Goal: Information Seeking & Learning: Check status

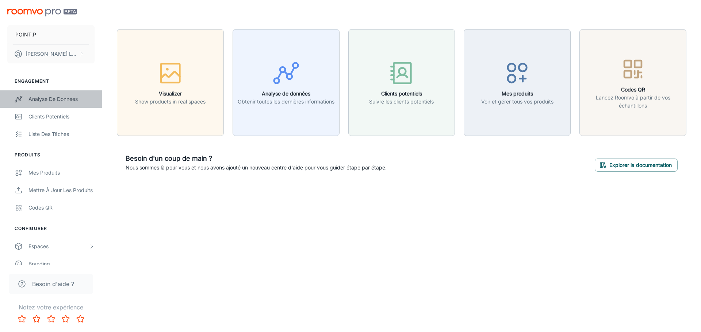
click at [51, 100] on div "Analyse de données" at bounding box center [61, 99] width 66 height 8
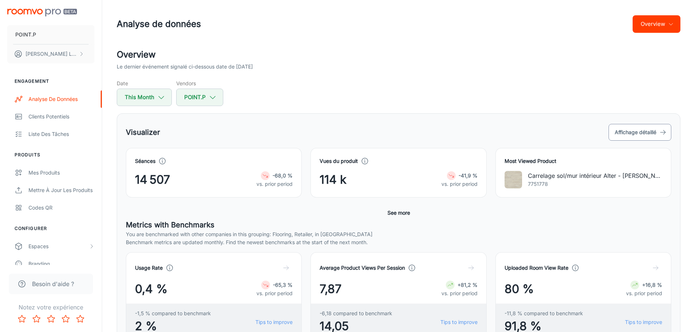
click at [652, 136] on button "Affichage détaillé" at bounding box center [640, 132] width 63 height 17
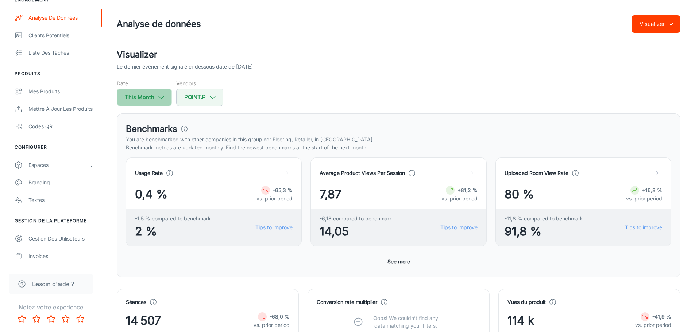
click at [159, 100] on icon "button" at bounding box center [161, 97] width 8 height 8
select select "8"
select select "2025"
select select "8"
select select "2025"
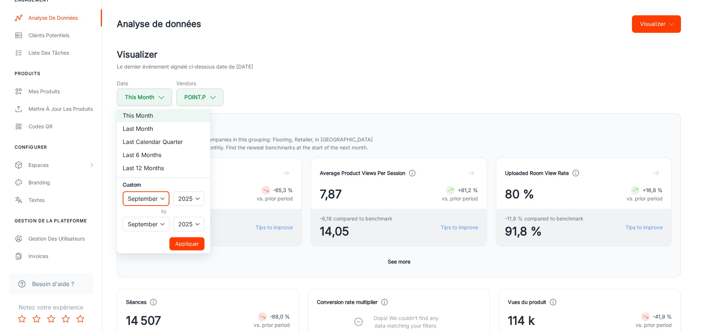
click at [165, 198] on select "January February March April May June July August September October November De…" at bounding box center [146, 199] width 47 height 15
click at [277, 94] on div at bounding box center [350, 166] width 701 height 332
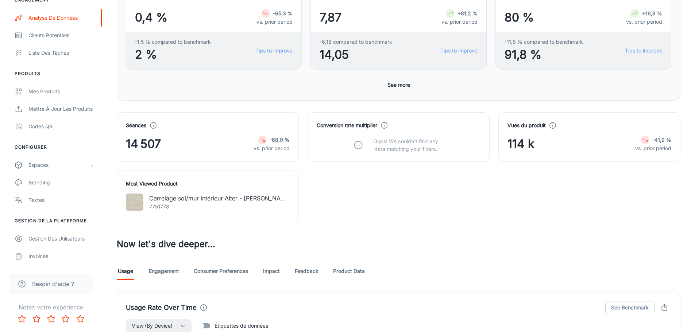
scroll to position [182, 0]
